Goal: Check status: Check status

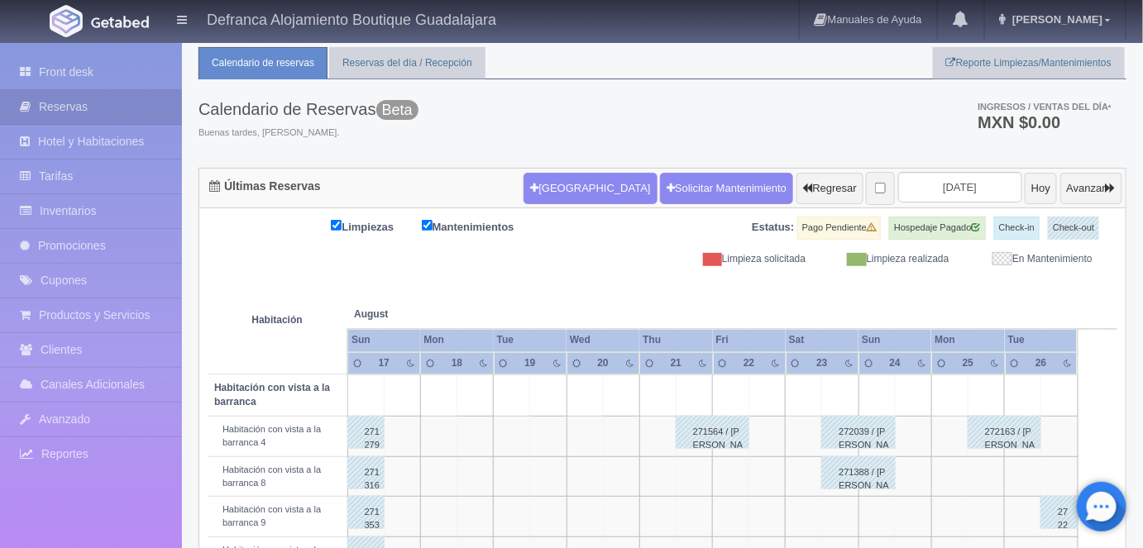
scroll to position [32, 0]
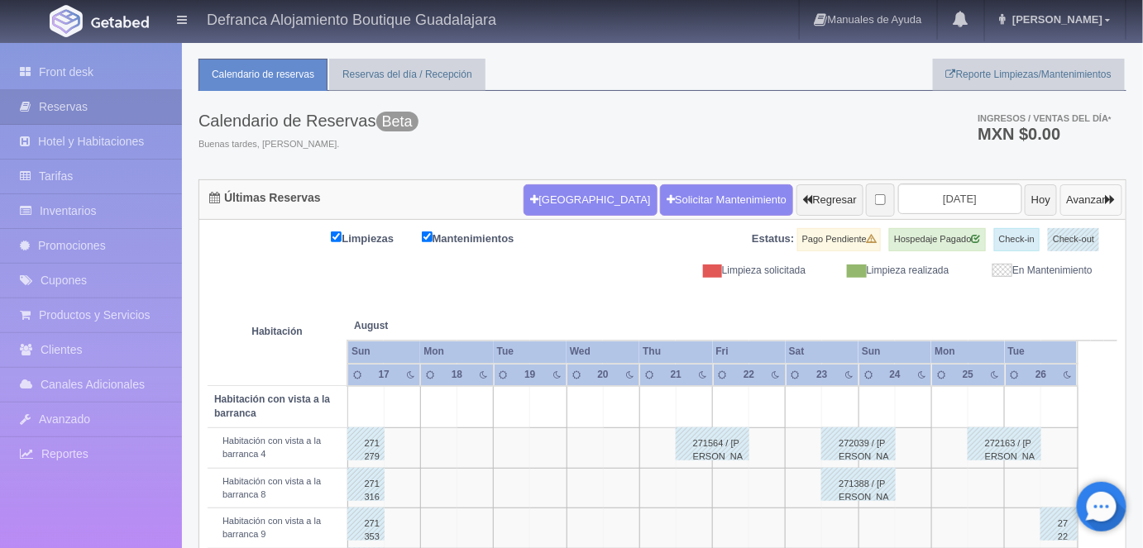
click at [1089, 198] on button "Avanzar" at bounding box center [1091, 199] width 62 height 31
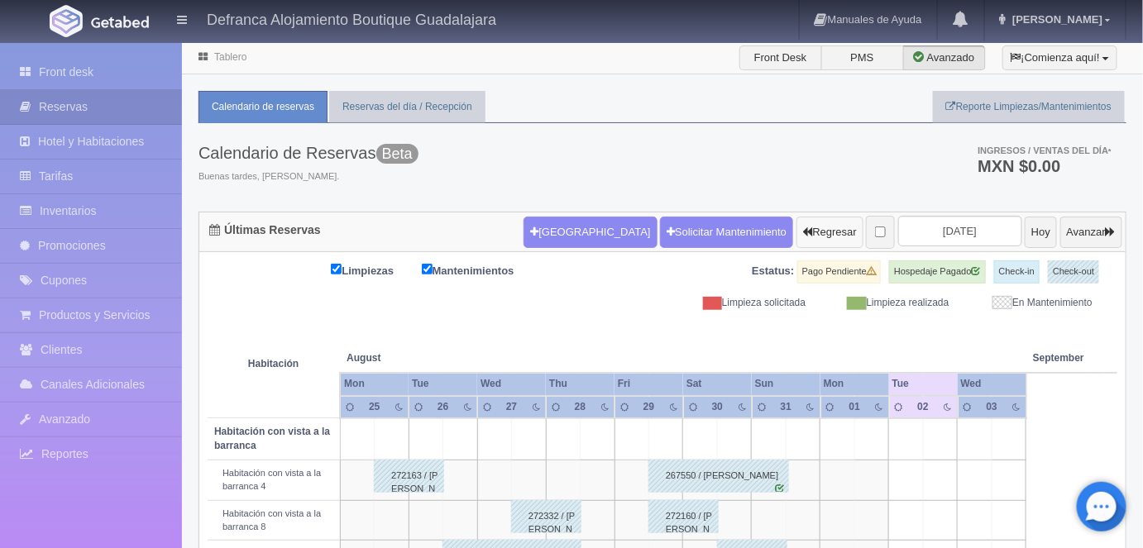
click at [796, 233] on button "Regresar" at bounding box center [829, 232] width 67 height 31
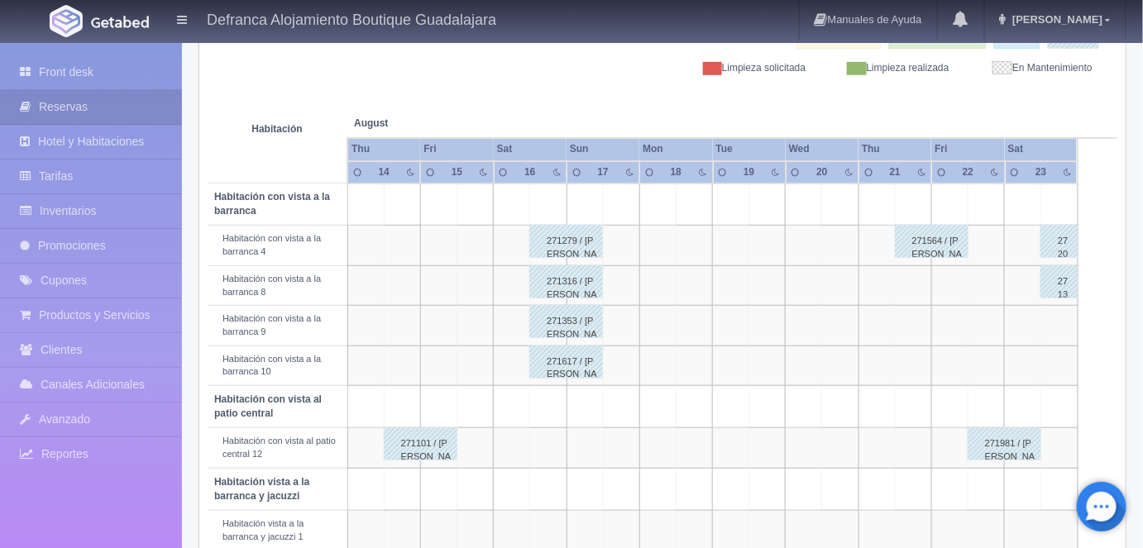
scroll to position [234, 0]
click at [1046, 321] on td at bounding box center [1059, 327] width 36 height 40
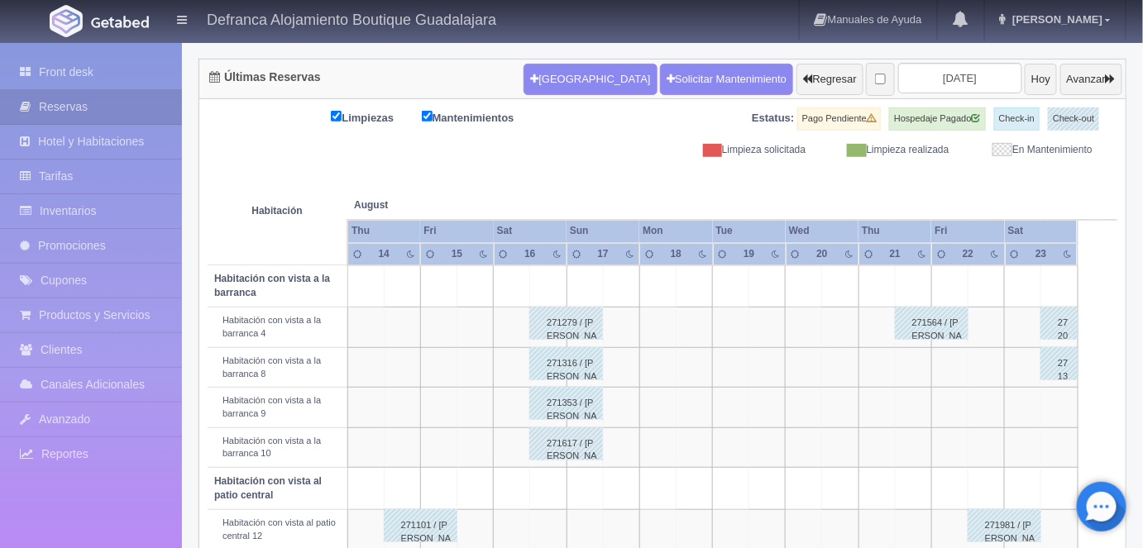
scroll to position [152, 0]
click at [1076, 79] on button "Avanzar" at bounding box center [1091, 79] width 62 height 31
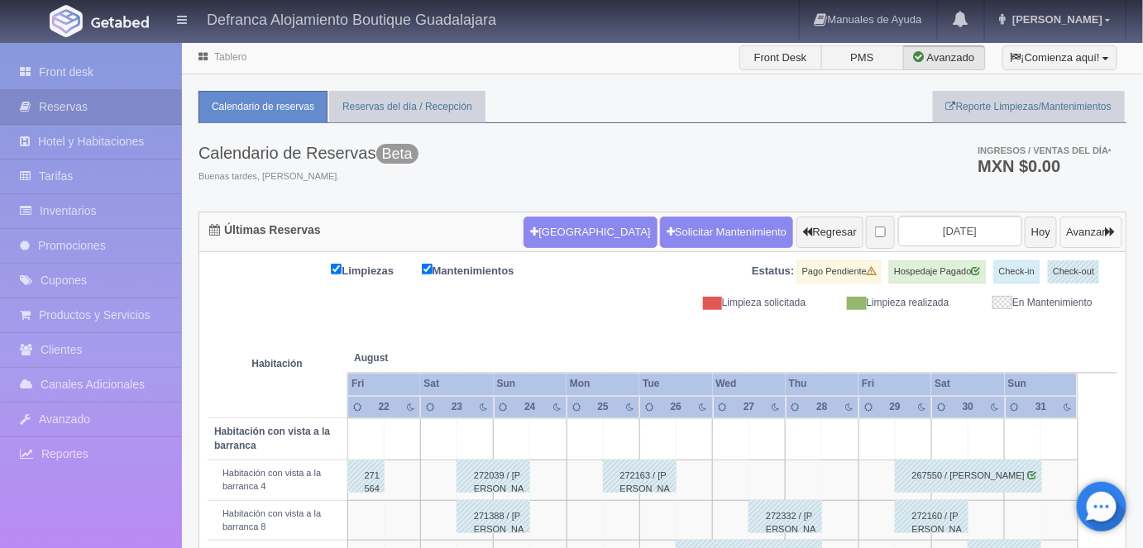
click at [1077, 225] on button "Avanzar" at bounding box center [1091, 232] width 62 height 31
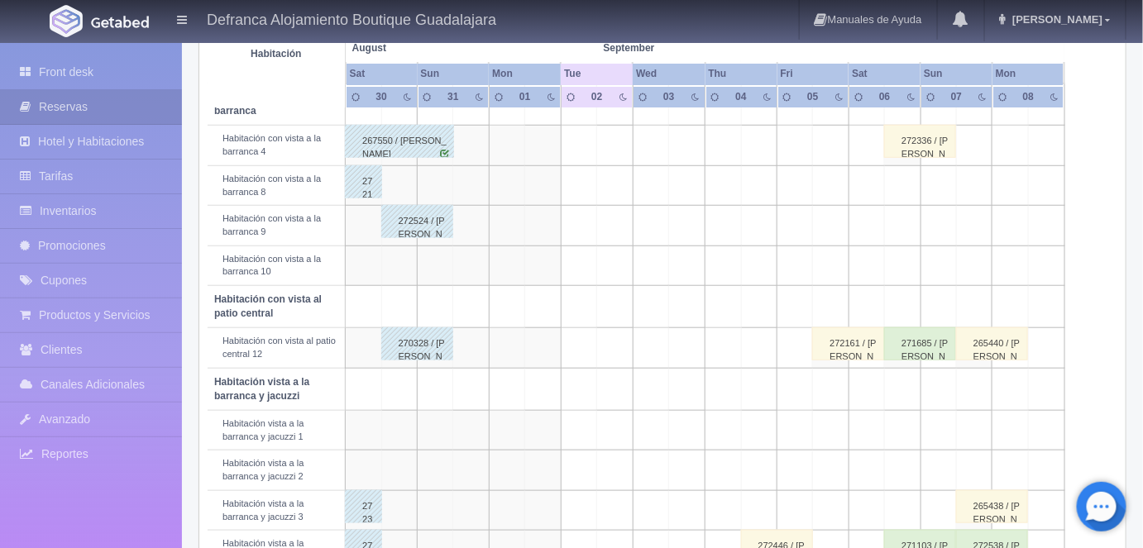
scroll to position [337, 0]
click at [840, 341] on div "272161 / [PERSON_NAME]" at bounding box center [848, 342] width 72 height 33
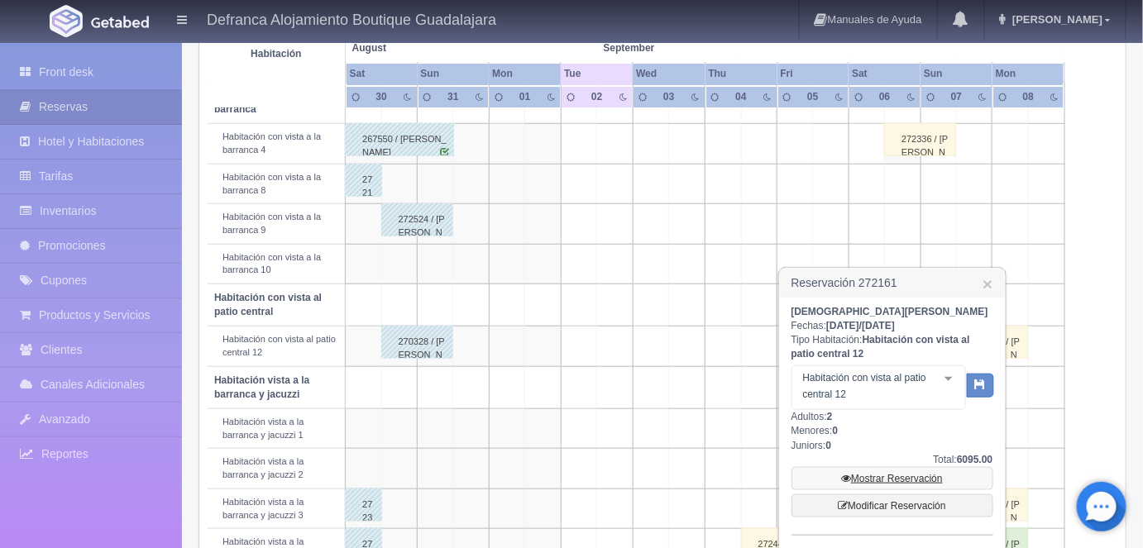
click at [875, 471] on link "Mostrar Reservación" at bounding box center [892, 478] width 202 height 23
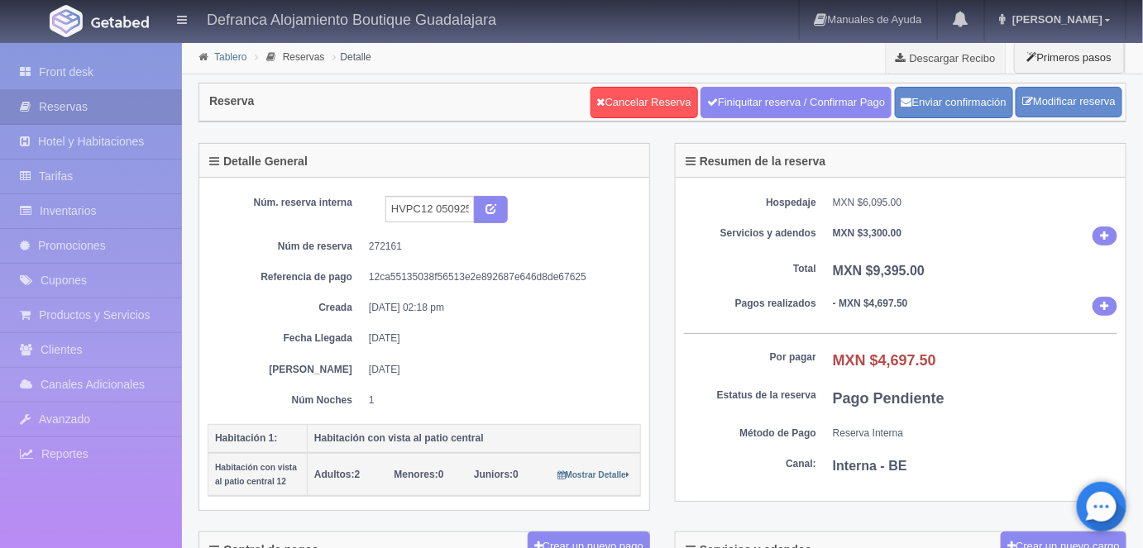
click at [231, 59] on link "Tablero" at bounding box center [230, 57] width 32 height 12
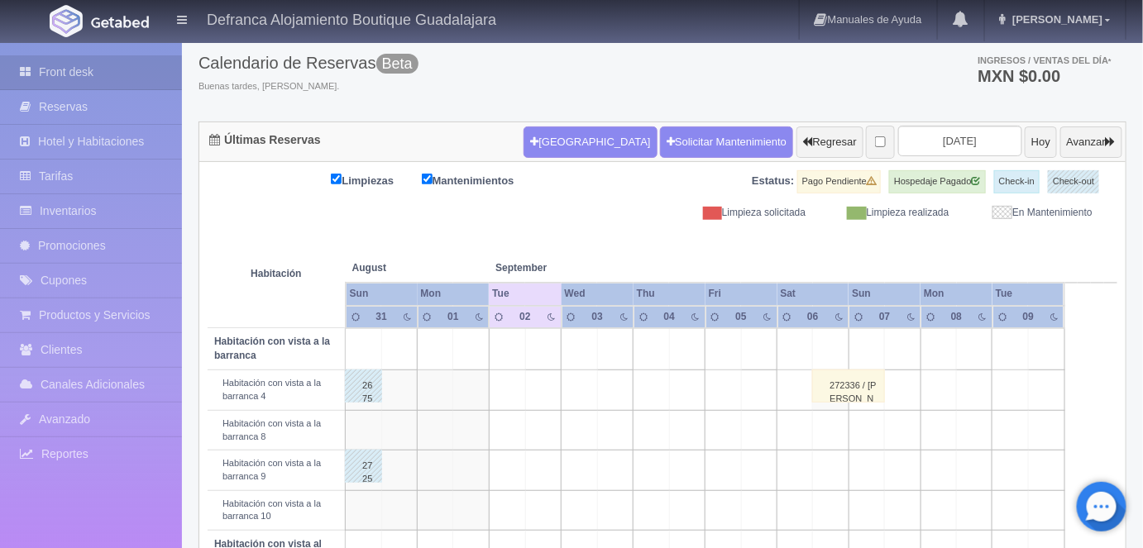
scroll to position [107, 0]
